Goal: Task Accomplishment & Management: Manage account settings

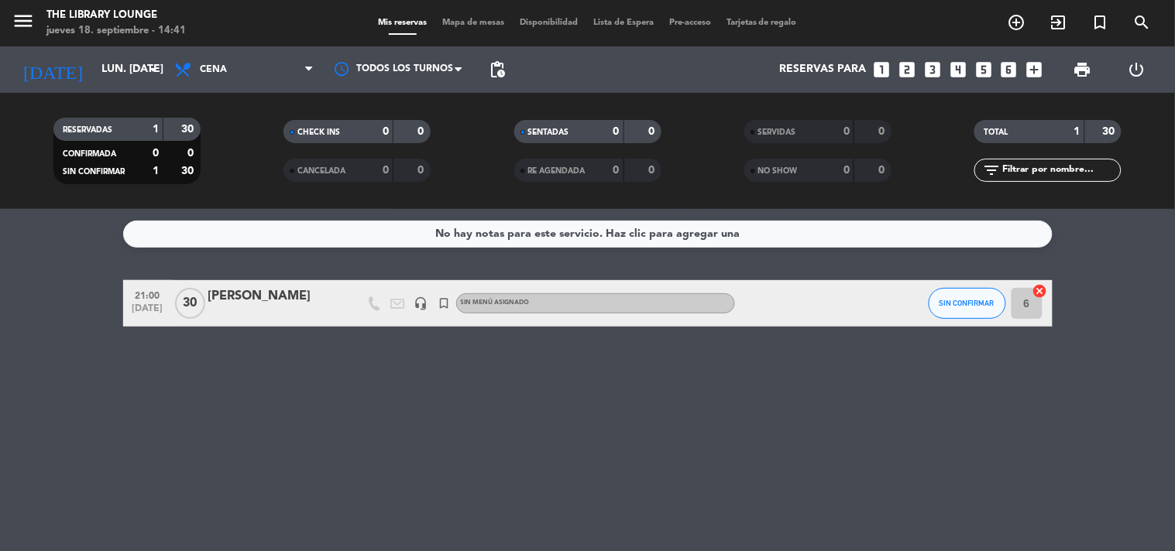
click at [86, 51] on div "[DATE] lun. [DATE] arrow_drop_down" at bounding box center [89, 69] width 155 height 46
click at [94, 63] on input "lun. [DATE]" at bounding box center [167, 70] width 147 height 28
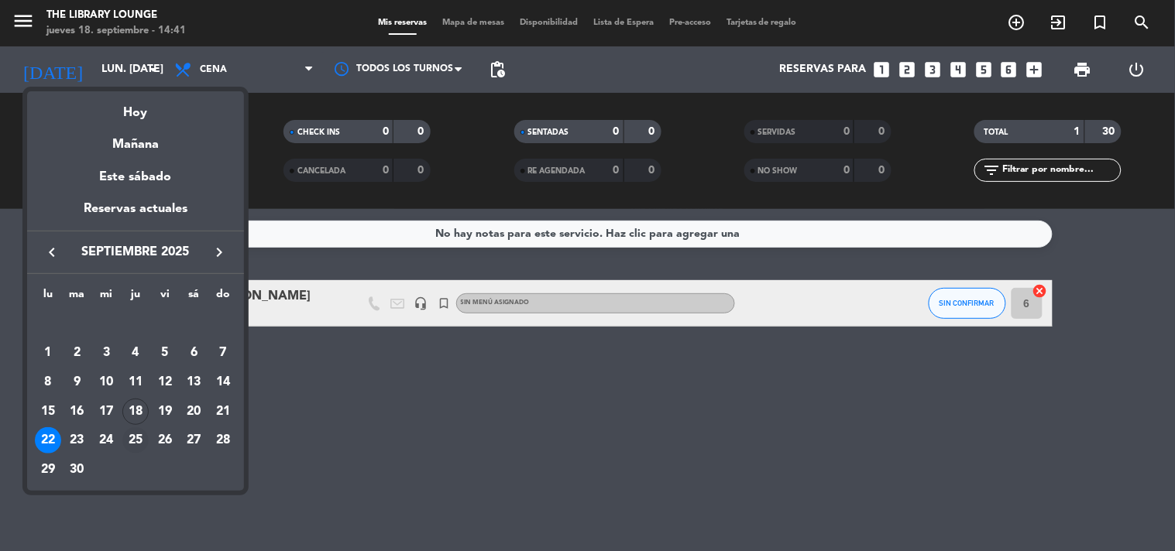
click at [140, 445] on div "25" at bounding box center [135, 440] width 26 height 26
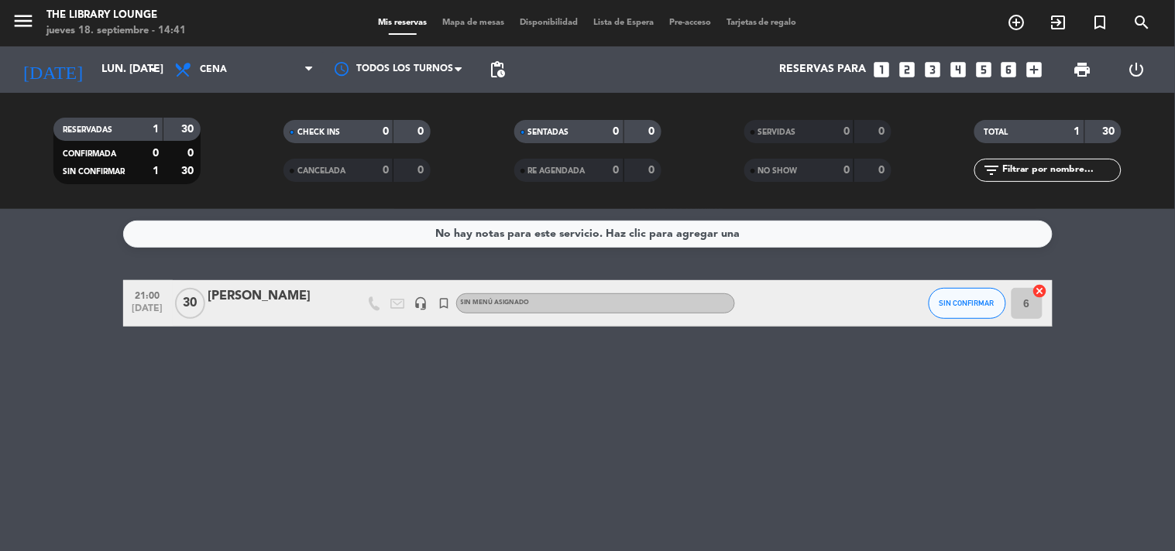
type input "[DEMOGRAPHIC_DATA] [DATE]"
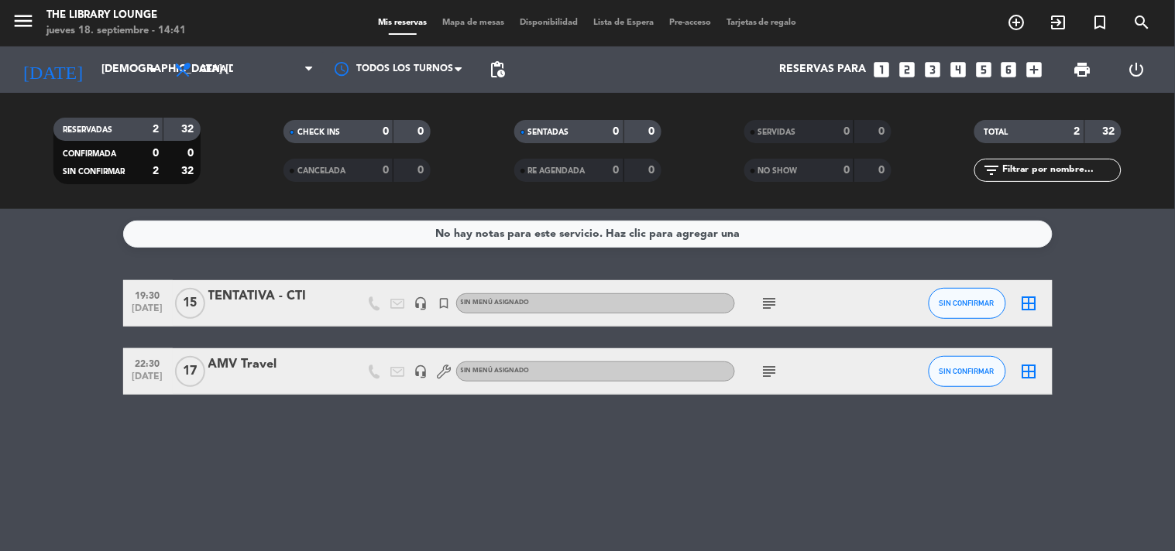
click at [267, 303] on div "TENTATIVA - CTI" at bounding box center [274, 297] width 132 height 20
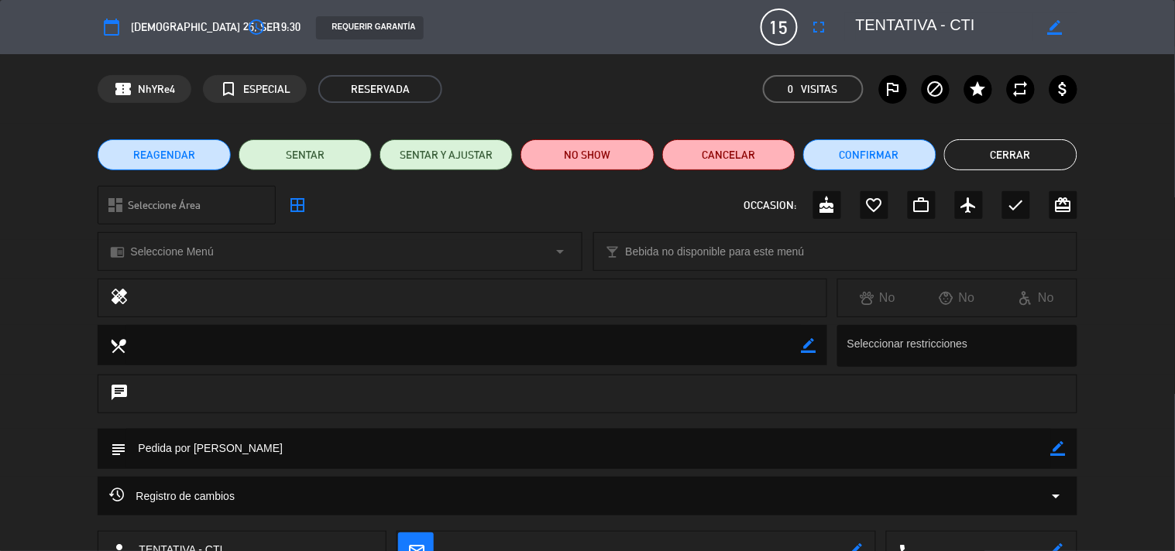
click at [1056, 21] on icon "border_color" at bounding box center [1054, 27] width 15 height 15
drag, startPoint x: 949, startPoint y: 29, endPoint x: 810, endPoint y: 36, distance: 139.6
click at [810, 36] on div "calendar_today [DEMOGRAPHIC_DATA] 25, sep. access_time 19:30 REQUERIR GARANTÍA …" at bounding box center [587, 27] width 979 height 37
click at [707, 407] on div "chat" at bounding box center [587, 394] width 979 height 39
click at [1020, 511] on div "Registro de cambios arrow_drop_down" at bounding box center [587, 496] width 979 height 39
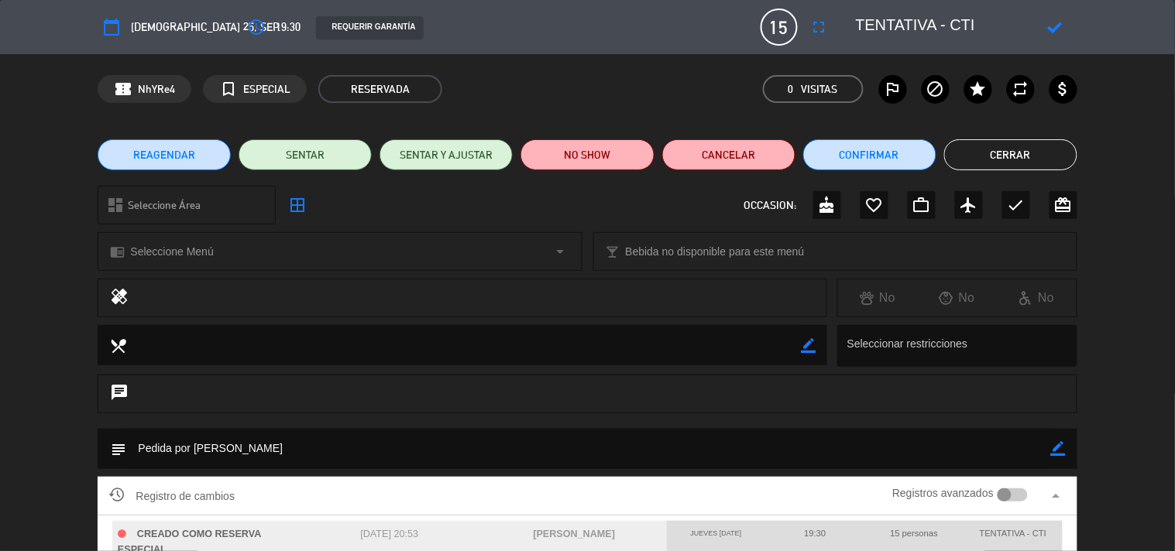
click at [961, 26] on textarea at bounding box center [944, 27] width 177 height 28
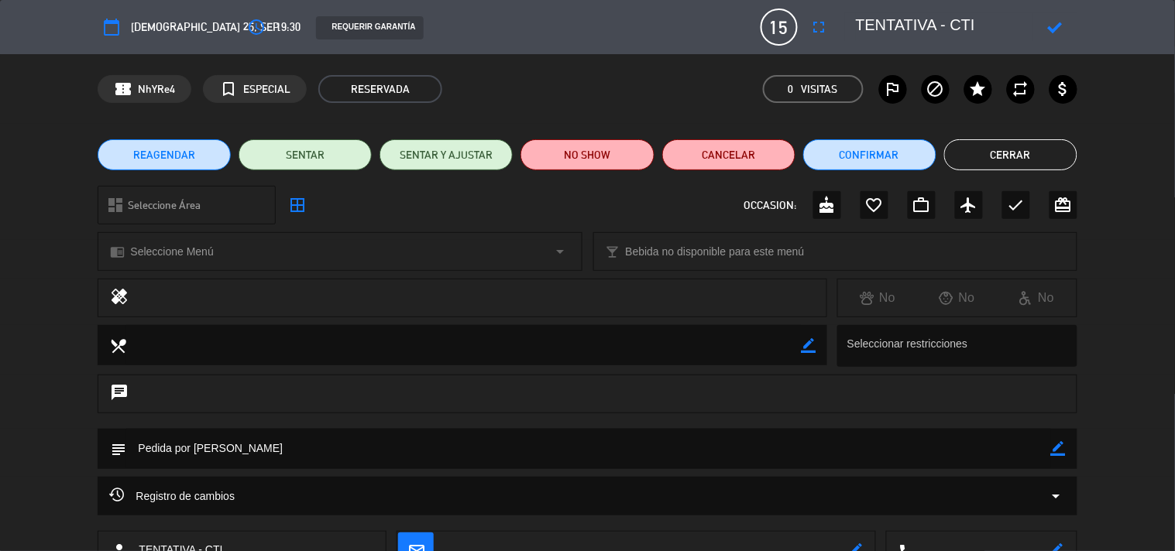
drag, startPoint x: 952, startPoint y: 26, endPoint x: 749, endPoint y: 42, distance: 204.3
click at [749, 42] on div "calendar_today [DEMOGRAPHIC_DATA] 25, sep. access_time 19:30 REQUERIR GARANTÍA …" at bounding box center [587, 27] width 979 height 37
type textarea "CTI GLOBAL"
click at [1051, 24] on icon at bounding box center [1054, 27] width 15 height 15
click at [1057, 447] on icon "border_color" at bounding box center [1058, 448] width 15 height 15
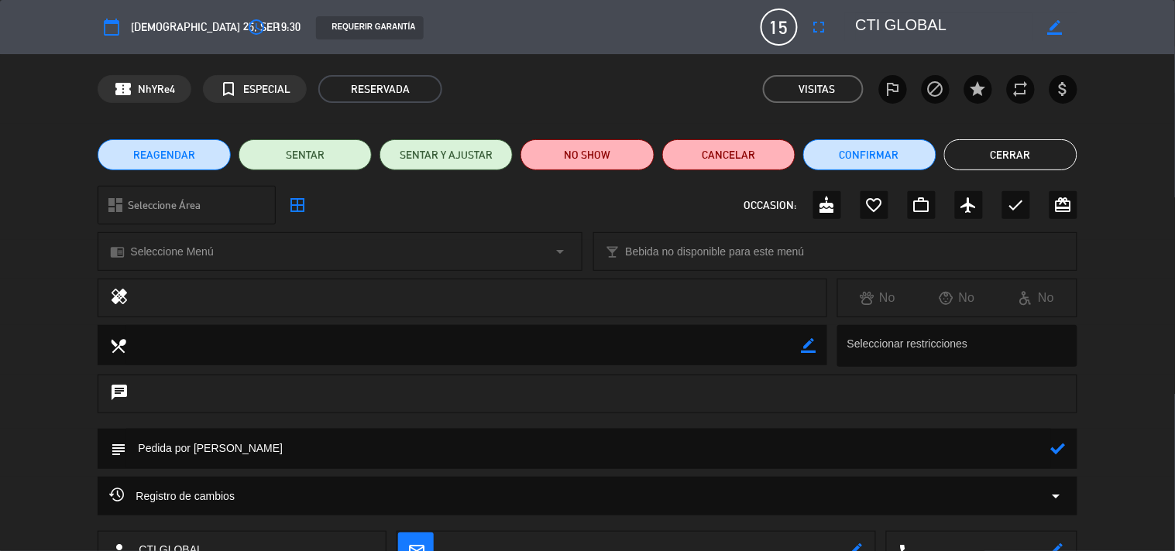
drag, startPoint x: 1012, startPoint y: 450, endPoint x: 0, endPoint y: 510, distance: 1013.9
click at [0, 510] on div "calendar_today [DEMOGRAPHIC_DATA] 25, sep. access_time 19:30 REQUERIR GARANTÍA …" at bounding box center [587, 275] width 1175 height 551
click at [323, 338] on textarea at bounding box center [463, 344] width 674 height 39
click at [297, 499] on div "Registro de cambios arrow_drop_down" at bounding box center [587, 496] width 956 height 19
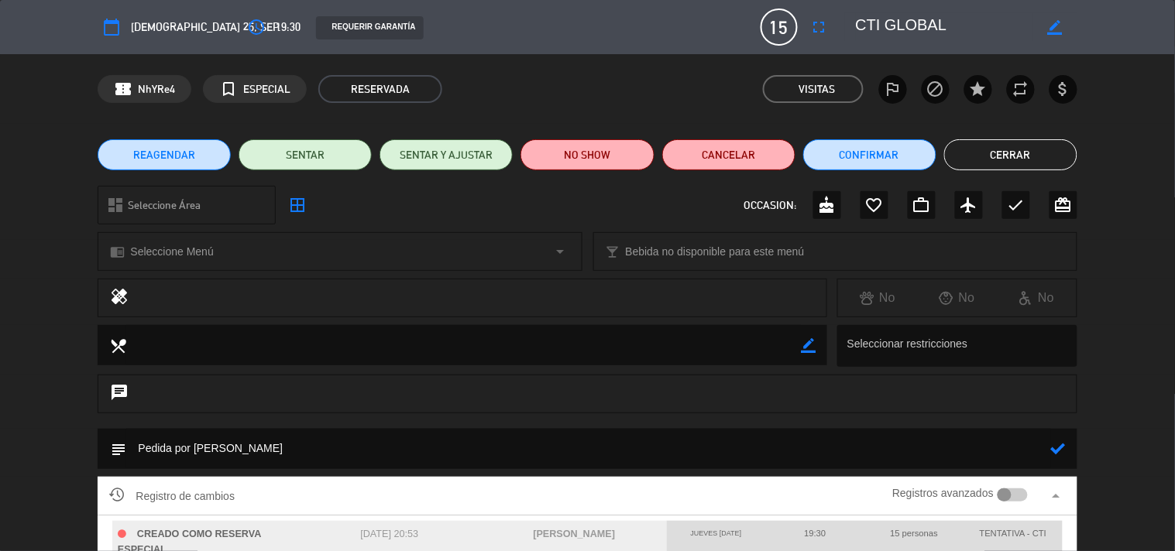
click at [1062, 446] on icon at bounding box center [1058, 448] width 15 height 15
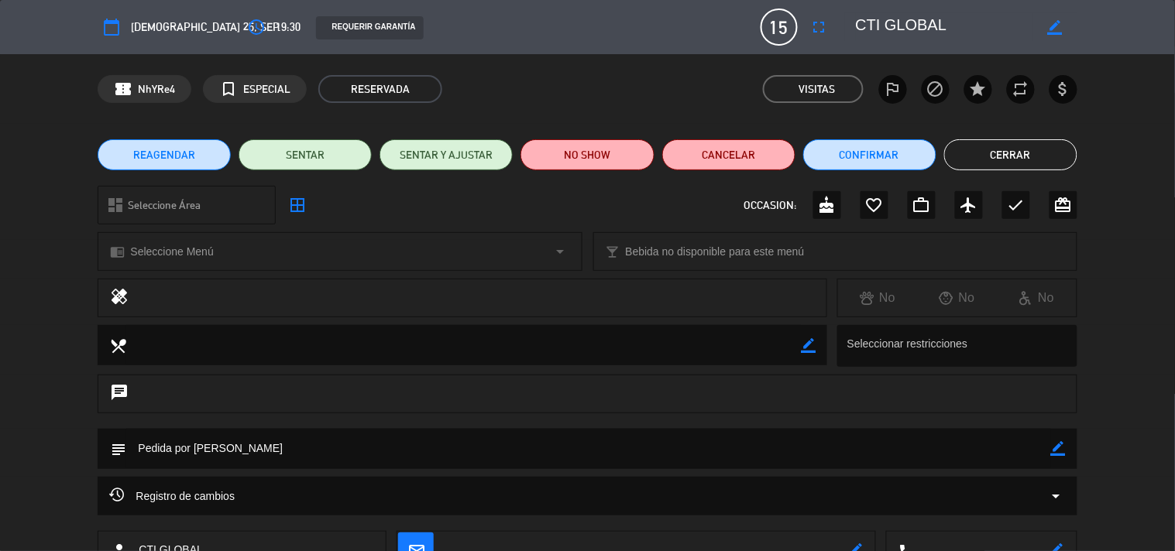
click at [1022, 451] on textarea at bounding box center [588, 448] width 924 height 39
click at [1049, 450] on textarea at bounding box center [588, 448] width 924 height 39
click at [1062, 450] on icon "border_color" at bounding box center [1058, 448] width 15 height 15
drag, startPoint x: 1009, startPoint y: 460, endPoint x: 0, endPoint y: 474, distance: 1009.1
click at [0, 474] on div "subject" at bounding box center [587, 453] width 1175 height 48
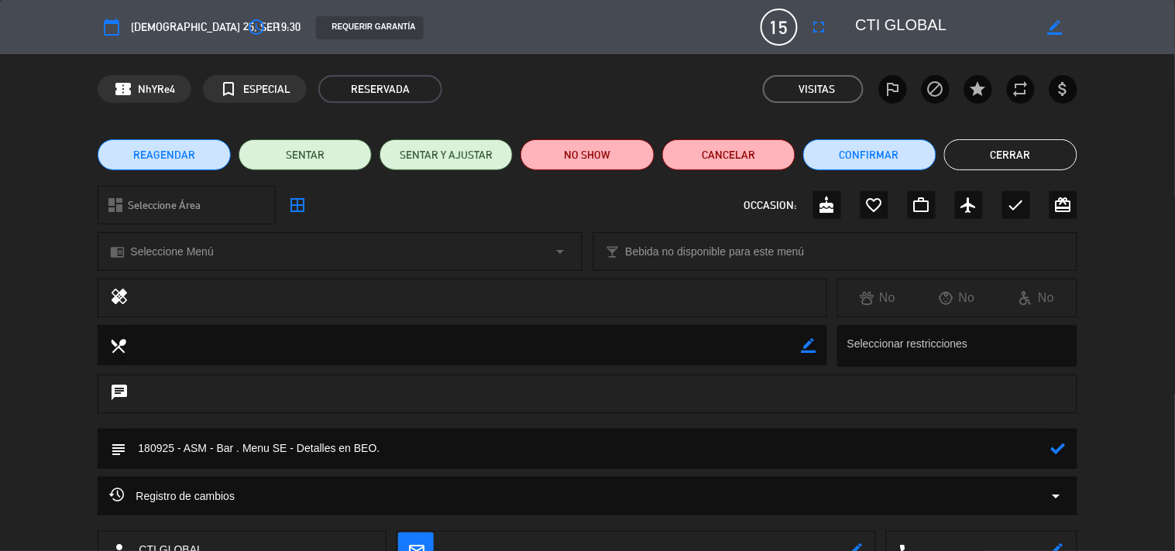
click at [1061, 451] on icon at bounding box center [1058, 448] width 15 height 15
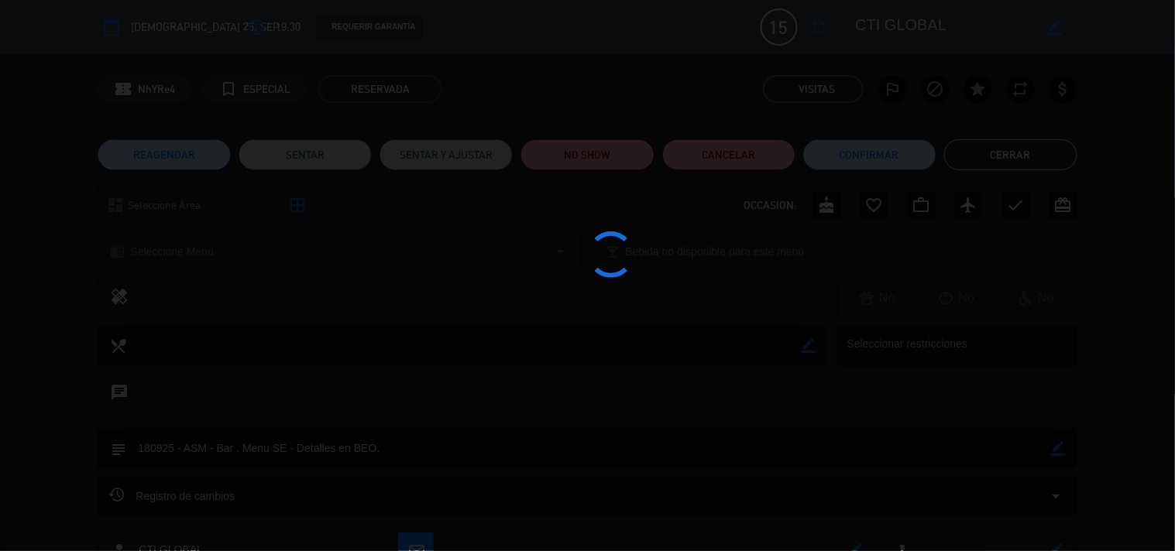
type textarea "180925 - ASM - Bar . Menu SE - Detalles en BEO."
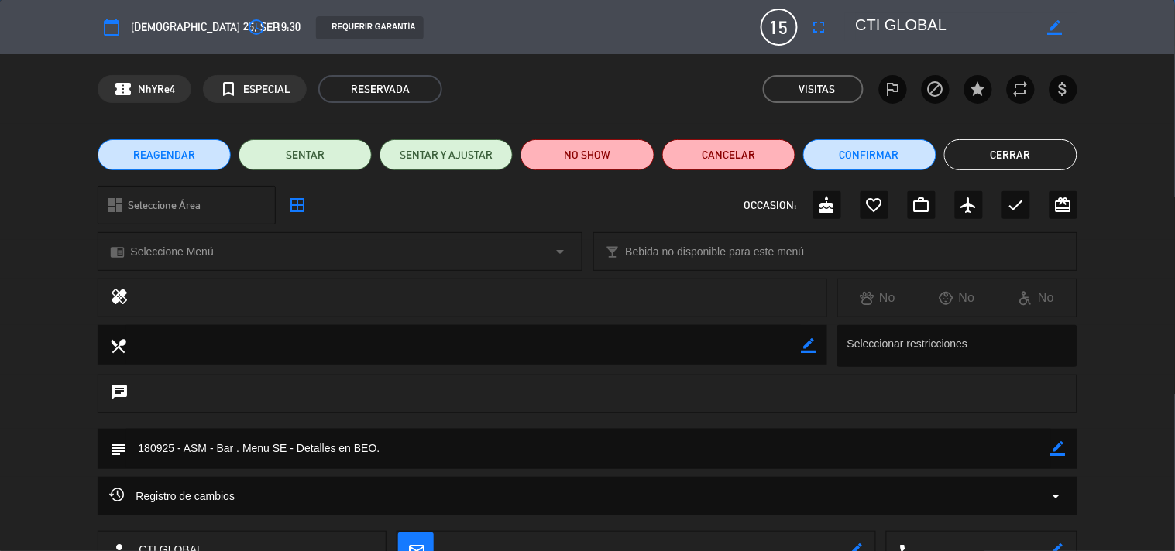
click at [1025, 151] on button "Cerrar" at bounding box center [1010, 154] width 133 height 31
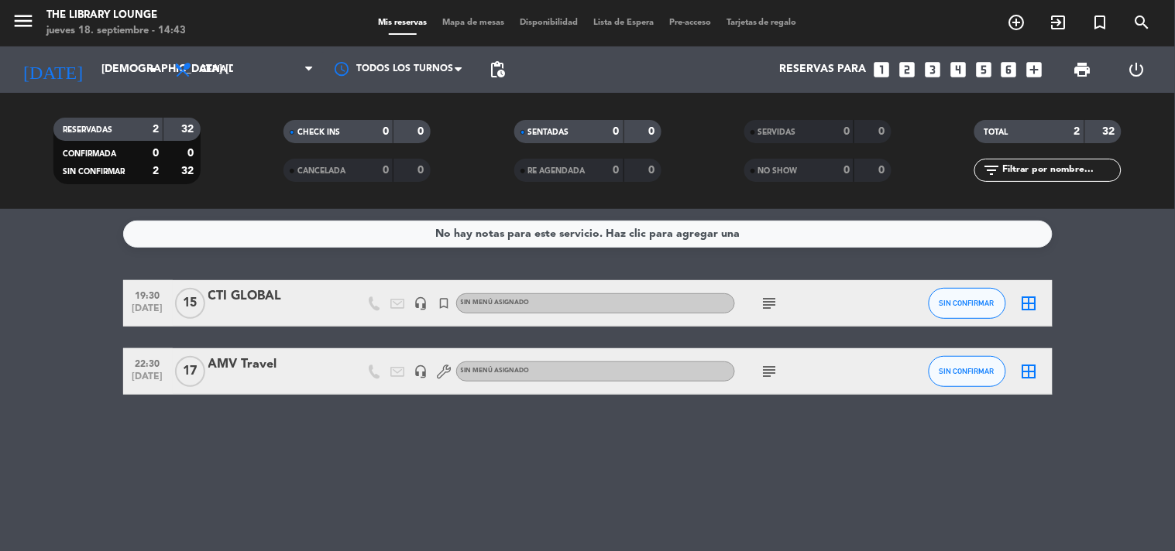
click at [767, 382] on div "subject" at bounding box center [804, 371] width 139 height 46
click at [771, 374] on icon "subject" at bounding box center [769, 371] width 19 height 19
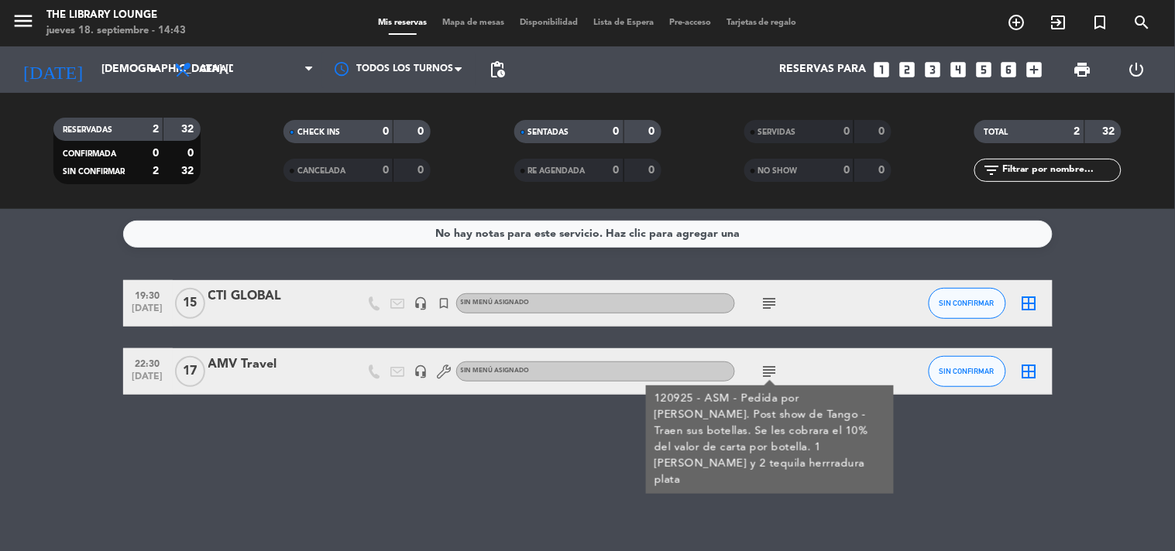
click at [771, 374] on icon "subject" at bounding box center [769, 371] width 19 height 19
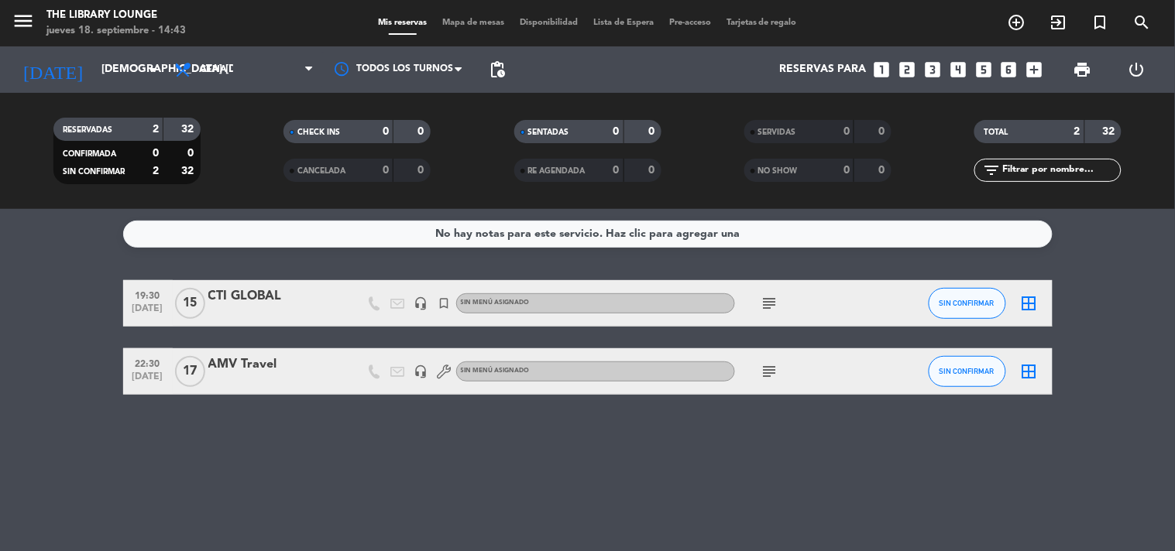
click at [1026, 362] on icon "border_all" at bounding box center [1029, 371] width 19 height 19
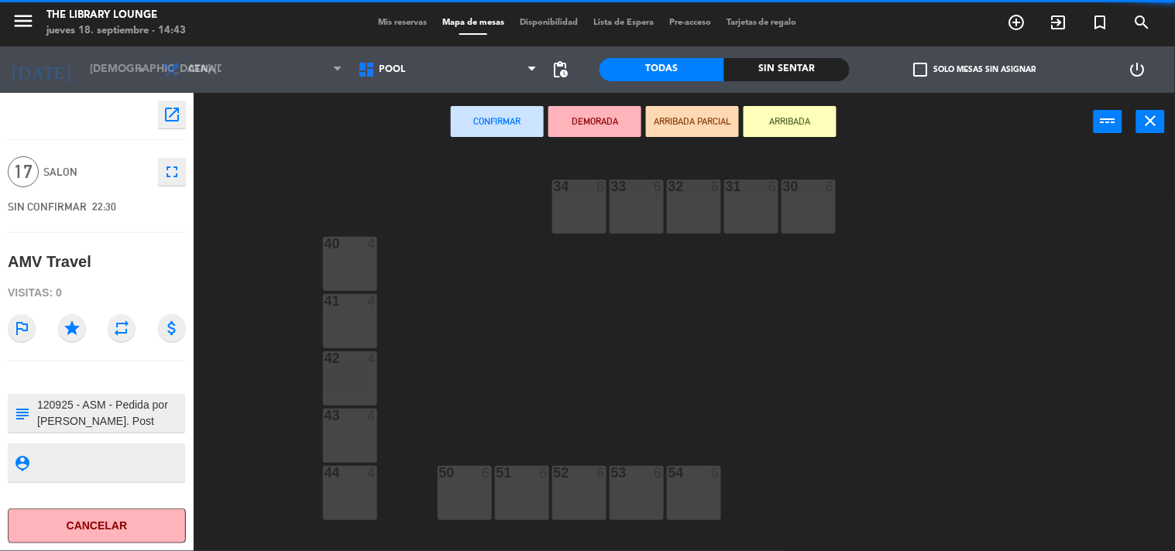
drag, startPoint x: 458, startPoint y: 87, endPoint x: 449, endPoint y: 88, distance: 9.3
click at [458, 86] on div "POOL SALON POOL POOL SALON" at bounding box center [447, 69] width 195 height 46
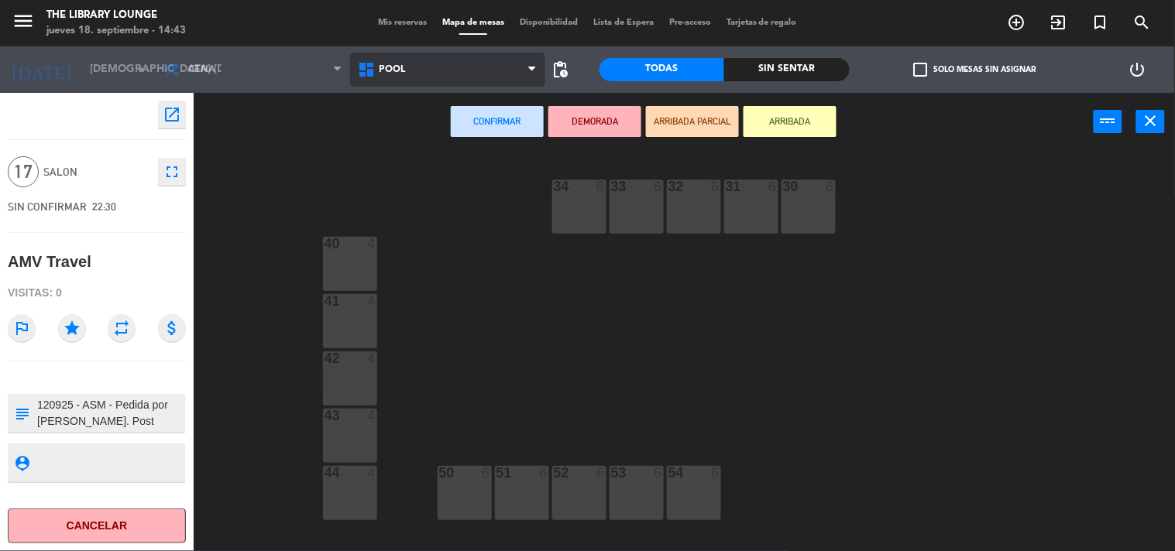
click at [465, 77] on span "POOL" at bounding box center [447, 70] width 195 height 34
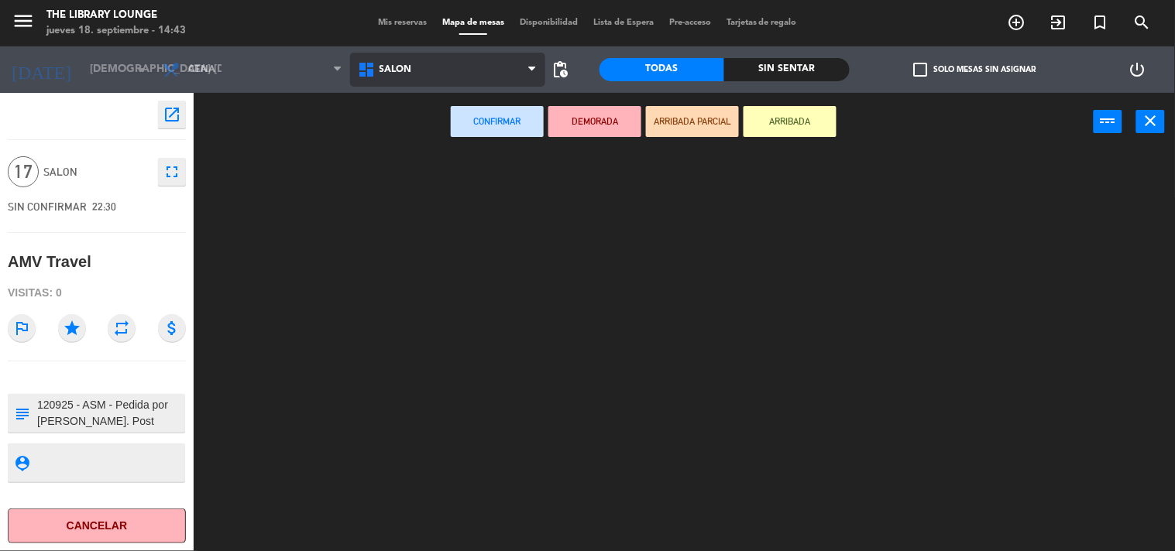
click at [442, 141] on ng-component "menu The Library Lounge jueves 18. septiembre - 14:43 Mis reservas Mapa de mesa…" at bounding box center [587, 276] width 1175 height 552
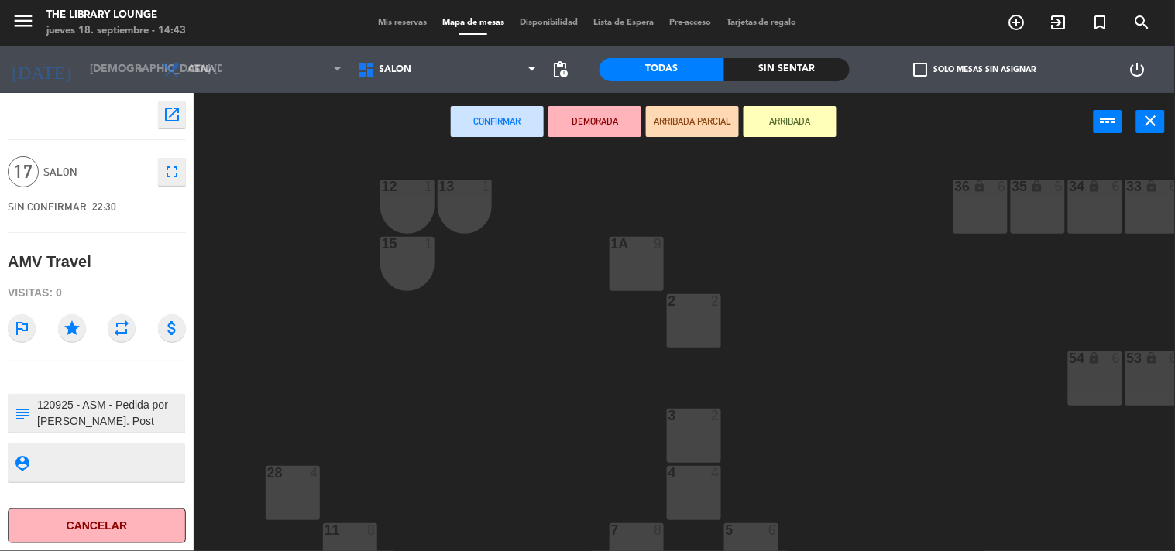
scroll to position [172, 0]
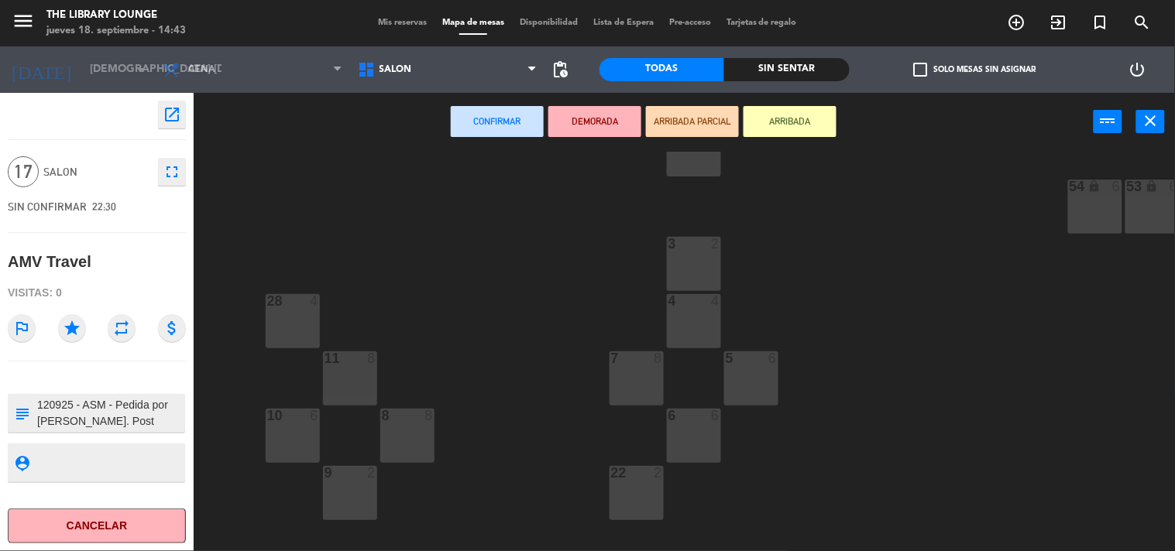
click at [353, 370] on div "11 8" at bounding box center [350, 379] width 54 height 54
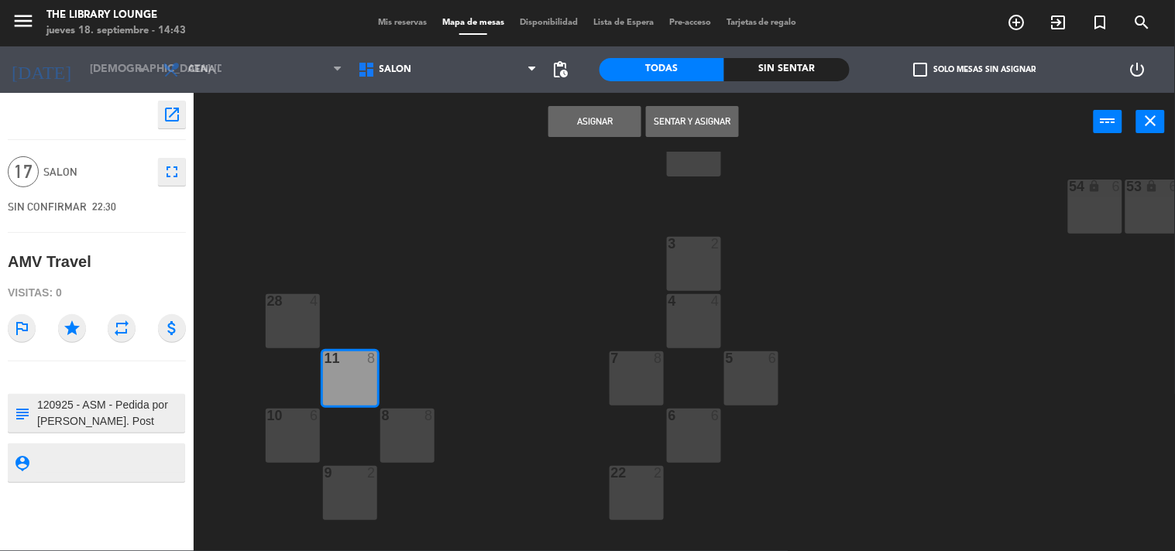
click at [296, 441] on div "10 6" at bounding box center [293, 436] width 54 height 54
click at [354, 488] on div "9 2" at bounding box center [350, 493] width 54 height 54
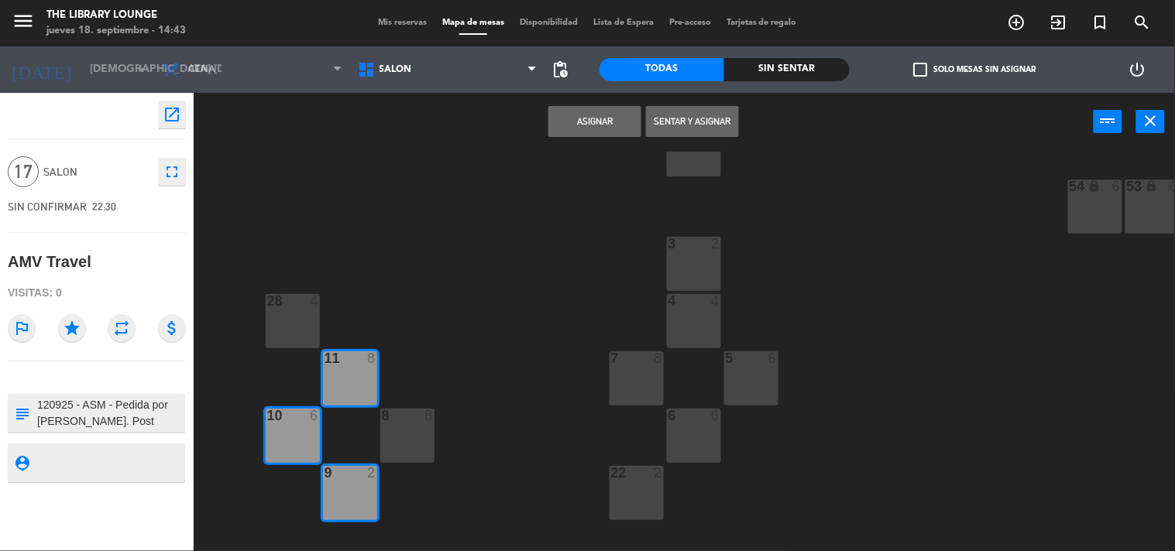
click at [351, 387] on div "11 8" at bounding box center [350, 379] width 54 height 54
click at [293, 442] on div "10 6" at bounding box center [293, 436] width 54 height 54
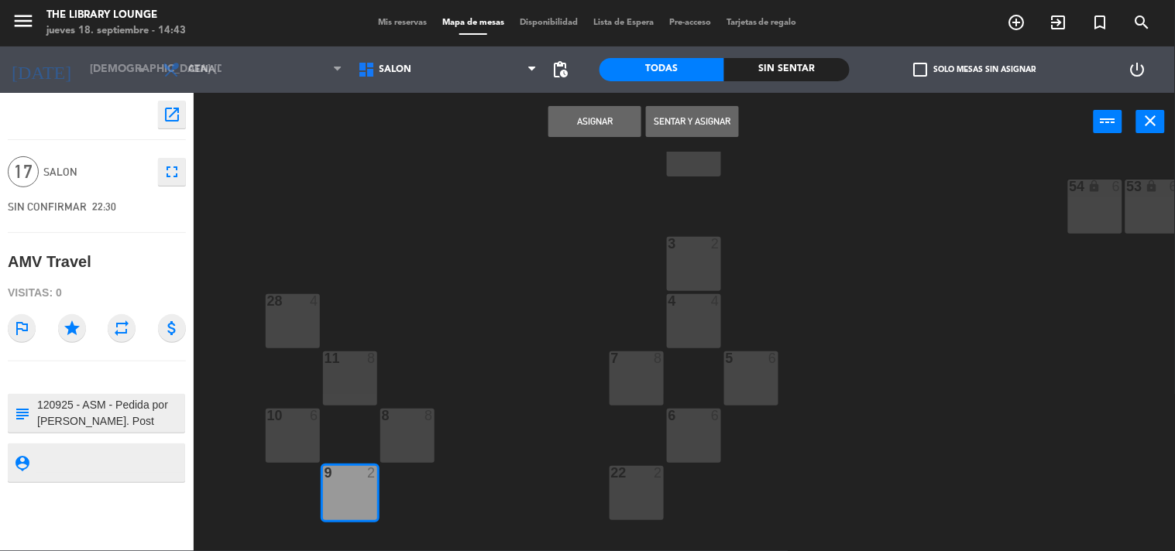
click at [352, 482] on div "9 2" at bounding box center [350, 493] width 54 height 54
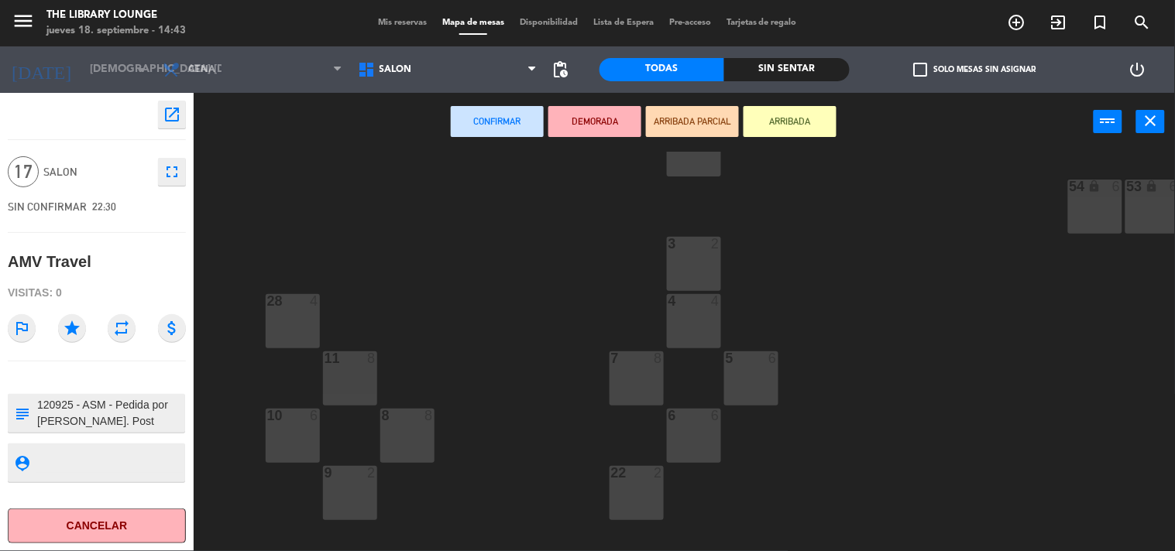
click at [311, 436] on div "10 6" at bounding box center [293, 436] width 54 height 54
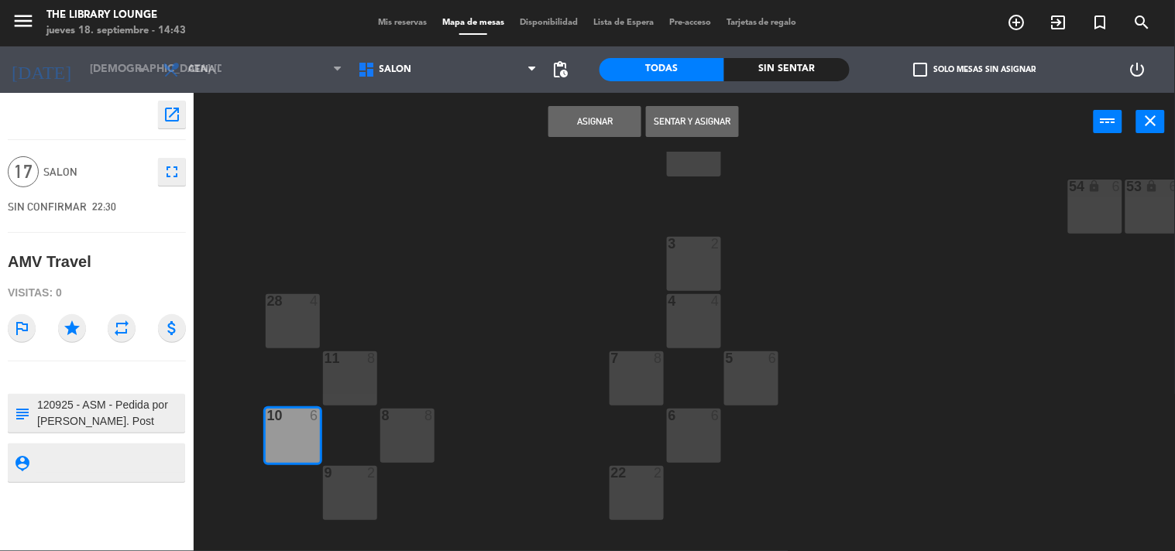
click at [334, 387] on div "11 8" at bounding box center [350, 379] width 54 height 54
click at [606, 120] on button "Asignar" at bounding box center [594, 121] width 93 height 31
